Goal: Check status: Check status

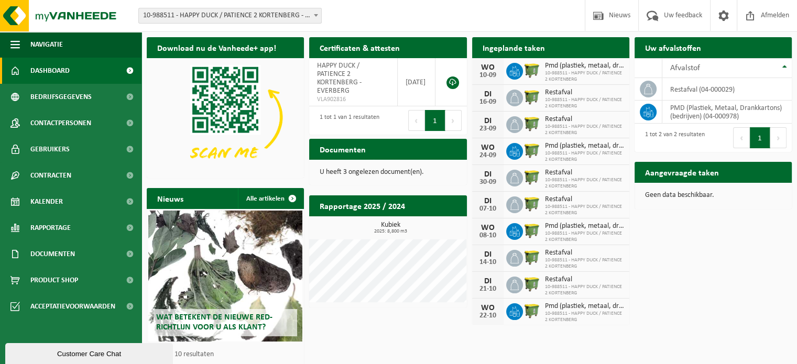
click at [562, 83] on div "[DATE] Pmd (plastiek, metaal, drankkartons) (bedrijven) 10-988511 - HAPPY DUCK …" at bounding box center [550, 71] width 157 height 27
click at [38, 194] on span "Kalender" at bounding box center [46, 202] width 32 height 26
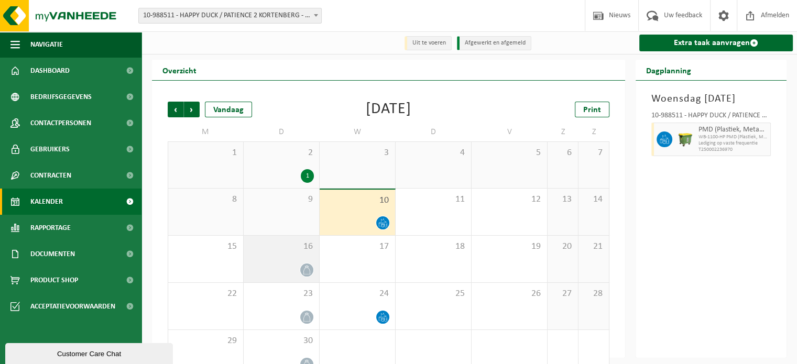
scroll to position [24, 0]
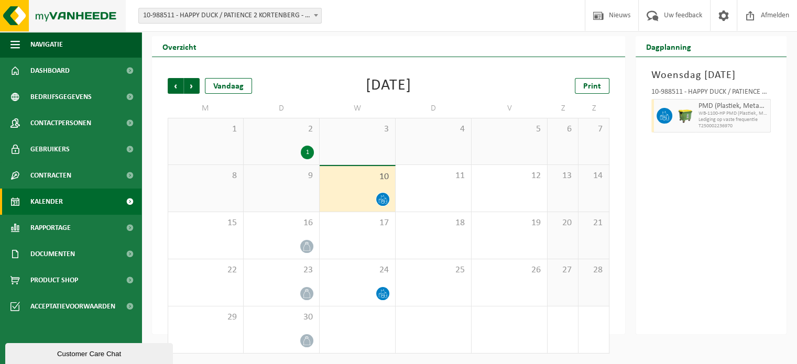
click at [76, 11] on img at bounding box center [63, 15] width 126 height 31
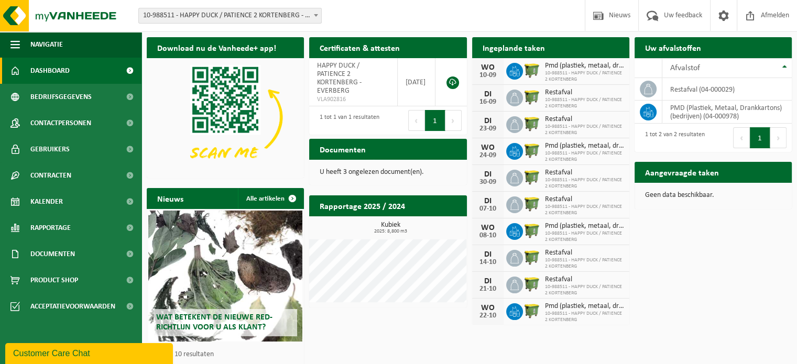
click at [576, 69] on span "Pmd (plastiek, metaal, drankkartons) (bedrijven)" at bounding box center [584, 66] width 79 height 8
click at [73, 201] on link "Kalender" at bounding box center [70, 202] width 141 height 26
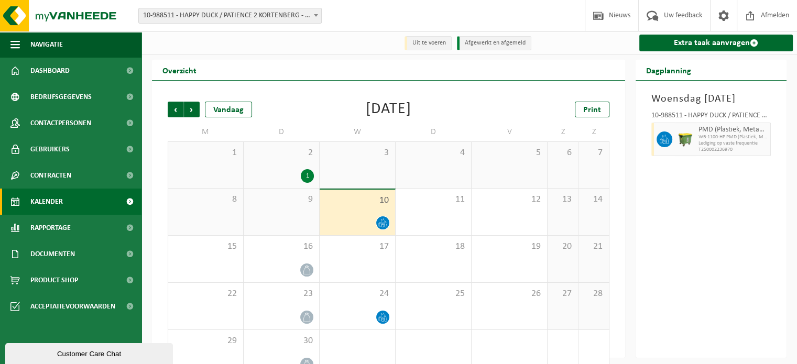
click at [730, 153] on span "T250002236970" at bounding box center [732, 150] width 69 height 6
click at [172, 107] on span "Vorige" at bounding box center [176, 110] width 16 height 16
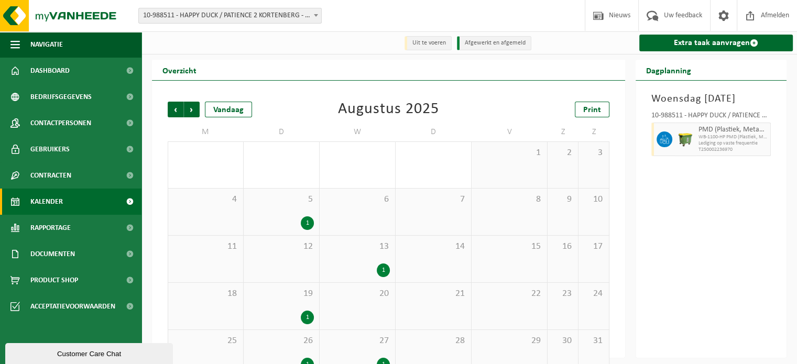
scroll to position [24, 0]
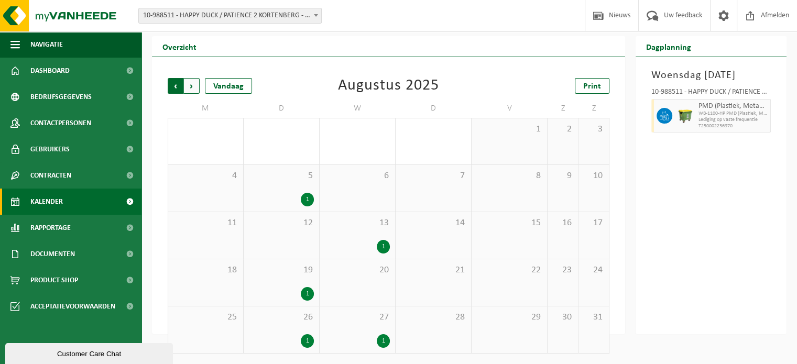
click at [189, 89] on span "Volgende" at bounding box center [192, 86] width 16 height 16
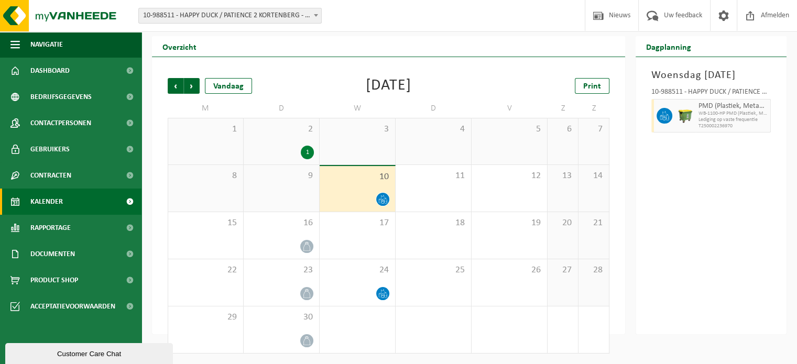
click at [306, 157] on div "1" at bounding box center [307, 153] width 13 height 14
